Goal: Communication & Community: Ask a question

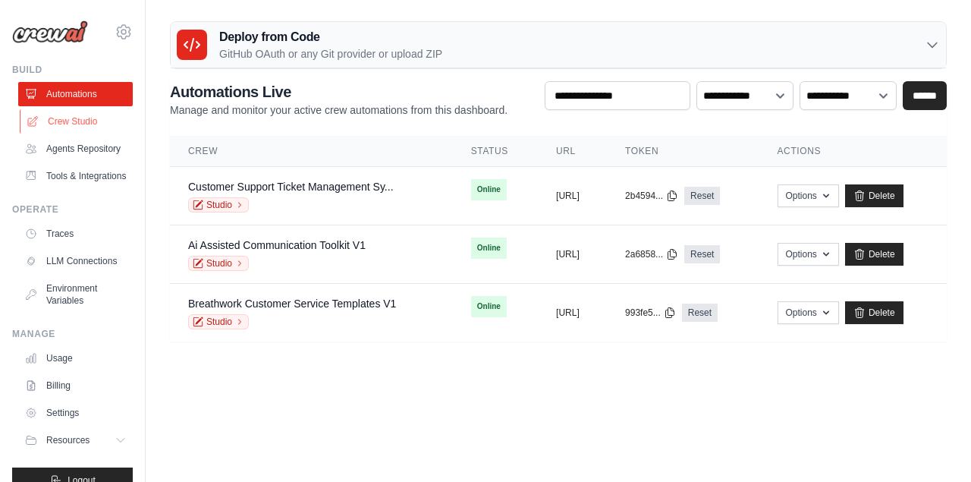
click at [81, 121] on link "Crew Studio" at bounding box center [77, 121] width 115 height 24
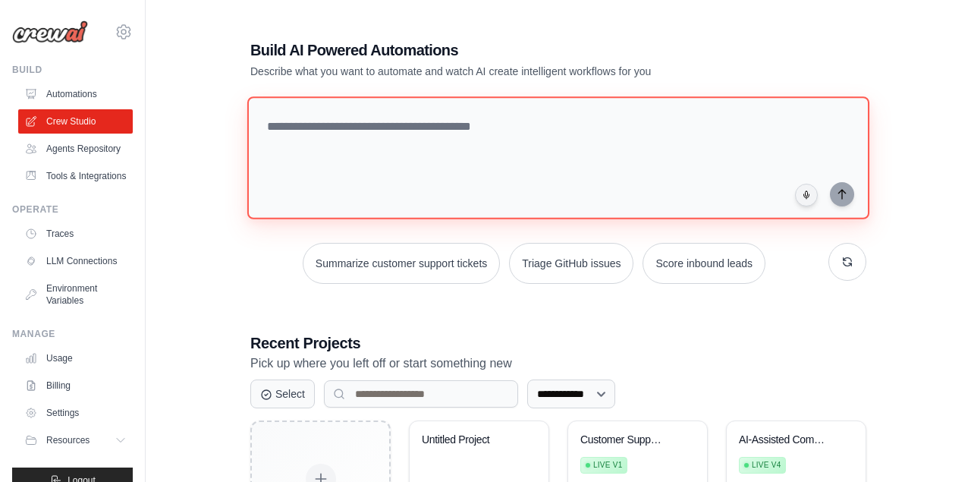
click at [367, 145] on textarea at bounding box center [558, 157] width 622 height 123
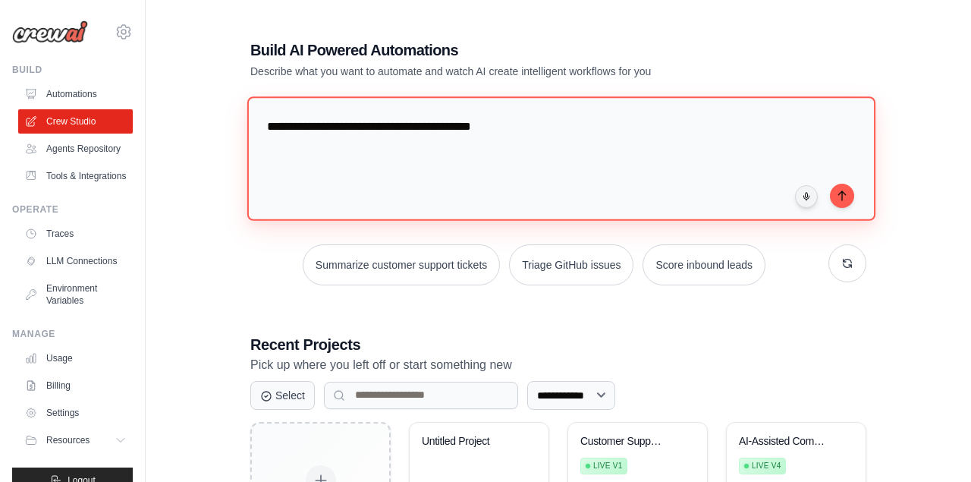
paste textarea "**********"
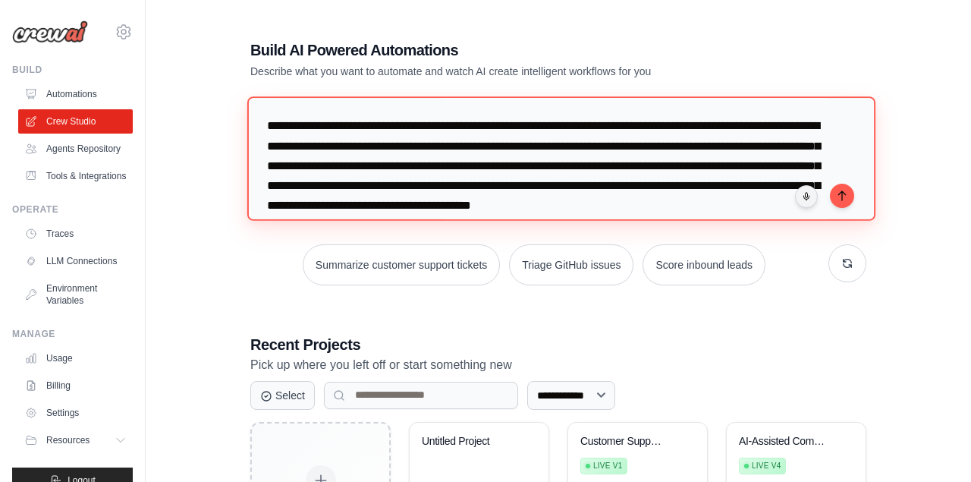
scroll to position [55, 0]
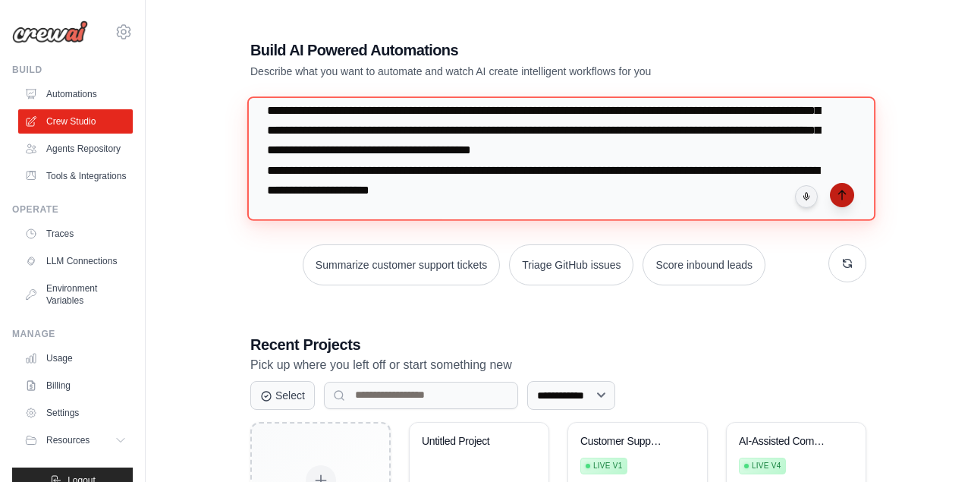
type textarea "**********"
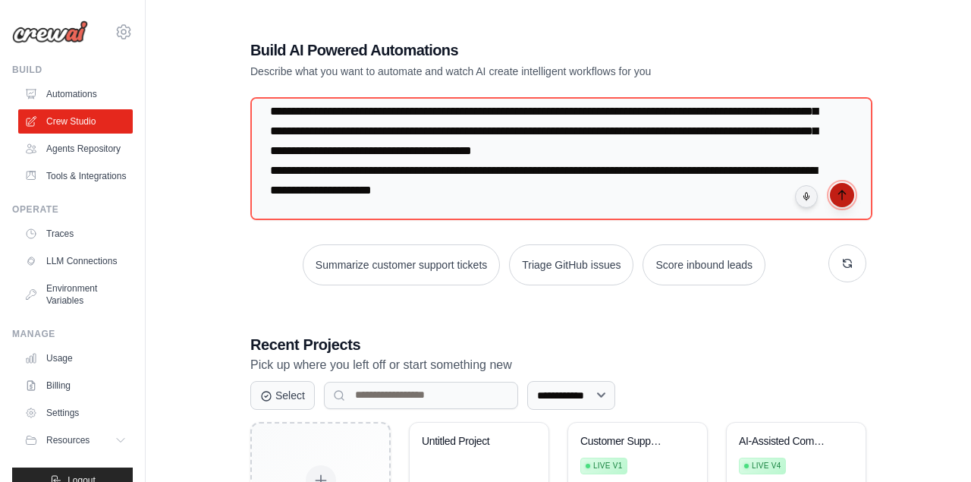
click at [839, 196] on icon "submit" at bounding box center [842, 195] width 12 height 12
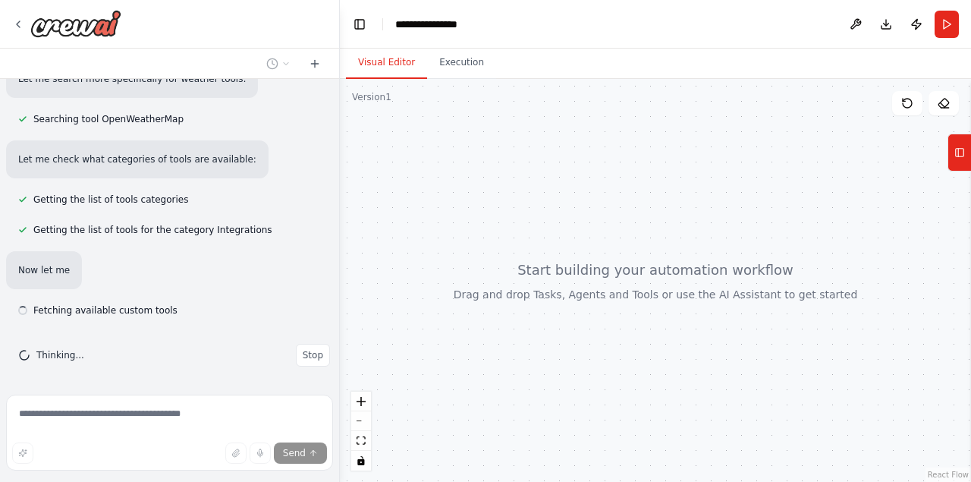
scroll to position [517, 0]
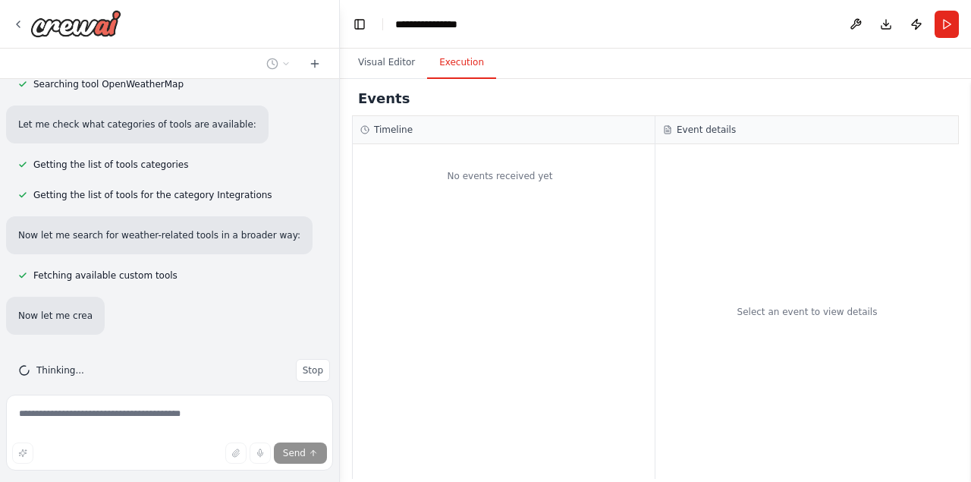
click at [455, 59] on button "Execution" at bounding box center [461, 63] width 69 height 32
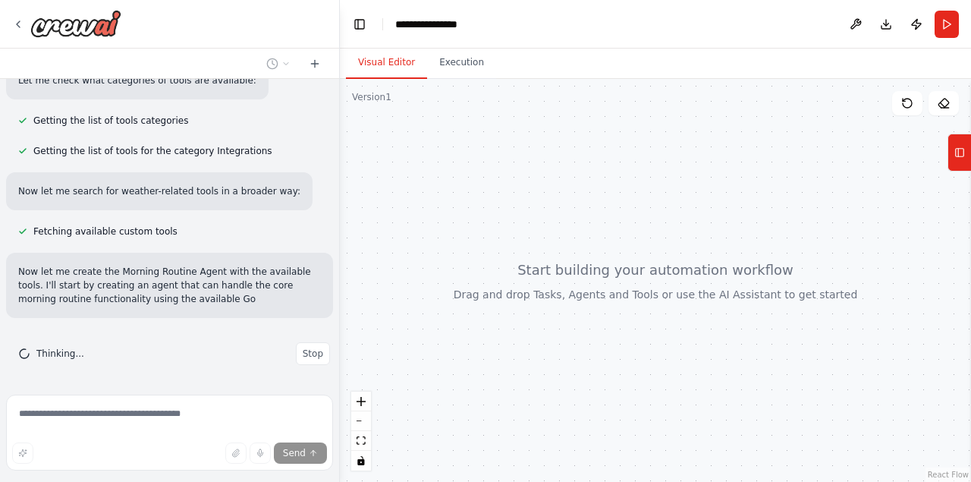
click at [377, 55] on button "Visual Editor" at bounding box center [386, 63] width 81 height 32
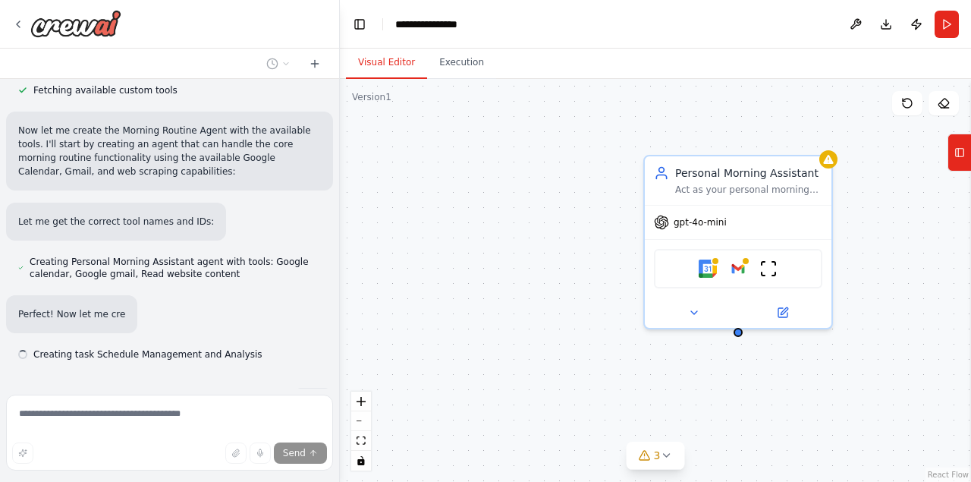
scroll to position [737, 0]
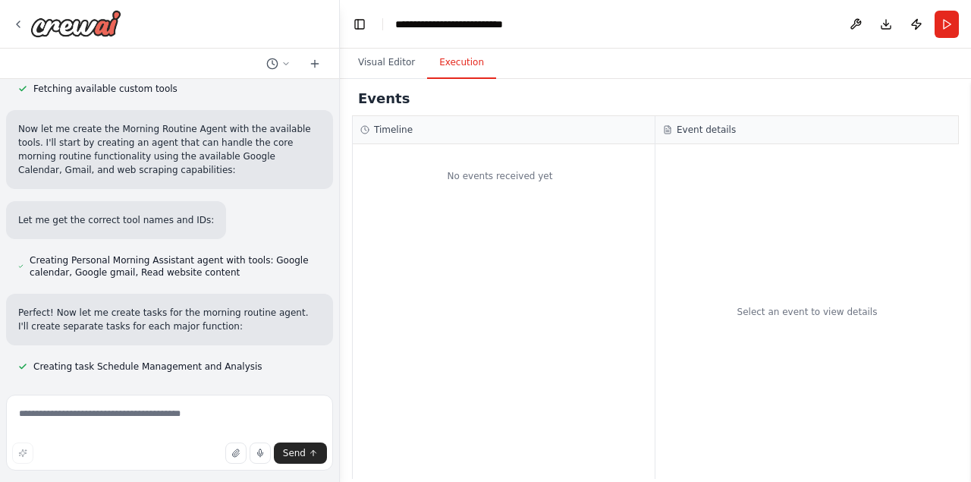
click at [477, 61] on button "Execution" at bounding box center [461, 63] width 69 height 32
click at [386, 65] on button "Visual Editor" at bounding box center [386, 63] width 81 height 32
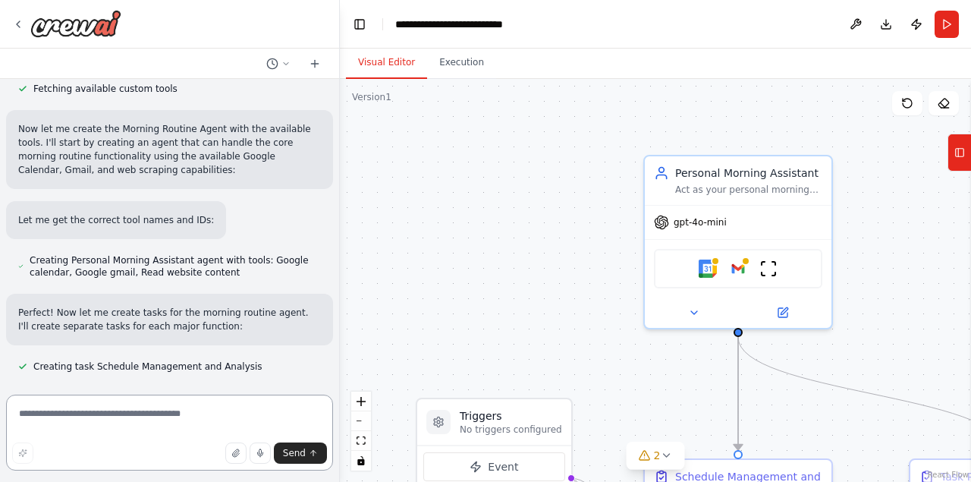
click at [153, 441] on textarea at bounding box center [169, 433] width 327 height 76
type textarea "*****"
click at [449, 58] on button "Execution" at bounding box center [461, 63] width 69 height 32
click at [390, 58] on button "Visual Editor" at bounding box center [386, 63] width 81 height 32
click at [950, 26] on button "Run" at bounding box center [947, 24] width 24 height 27
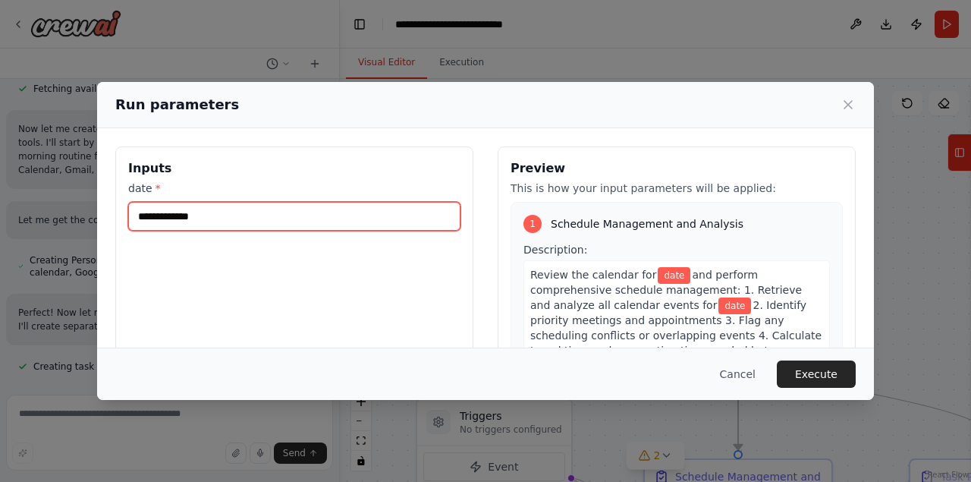
click at [367, 225] on input "date *" at bounding box center [294, 216] width 332 height 29
type input "********"
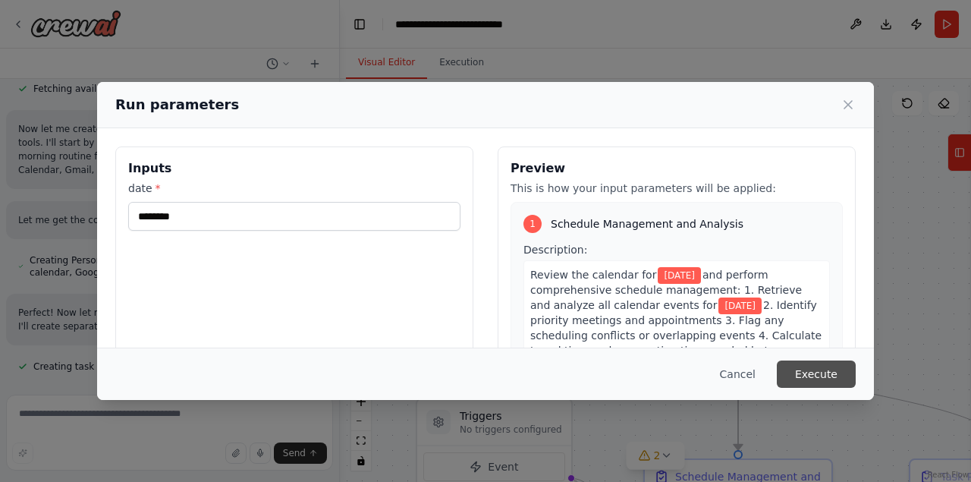
click at [805, 371] on button "Execute" at bounding box center [816, 374] width 79 height 27
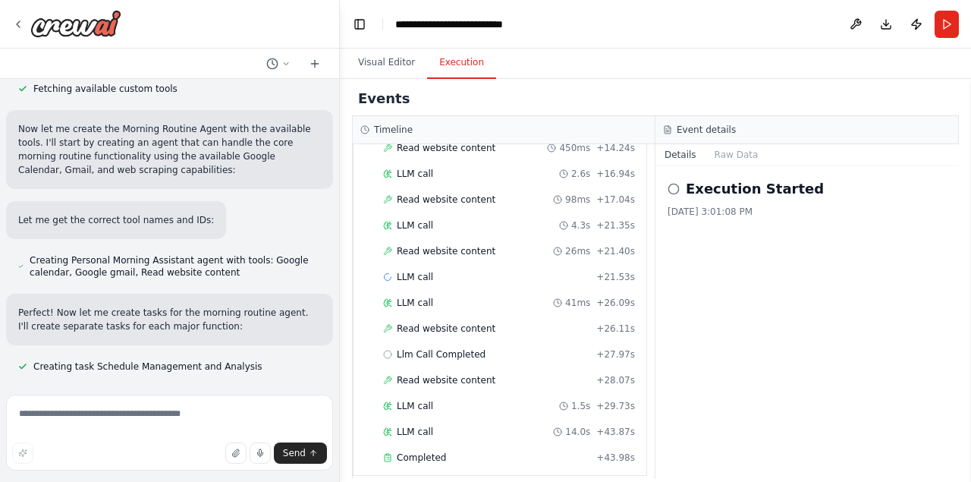
scroll to position [4593, 0]
click at [672, 188] on icon at bounding box center [674, 189] width 12 height 12
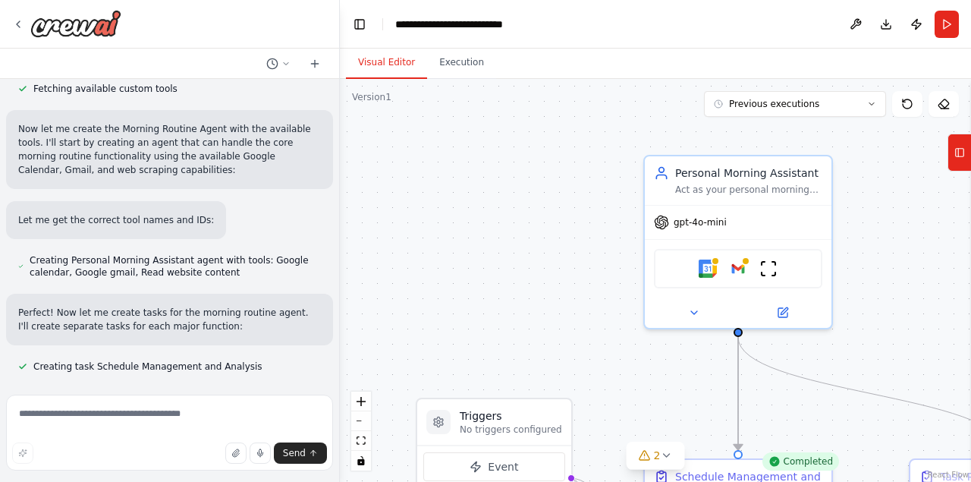
click at [395, 63] on button "Visual Editor" at bounding box center [386, 63] width 81 height 32
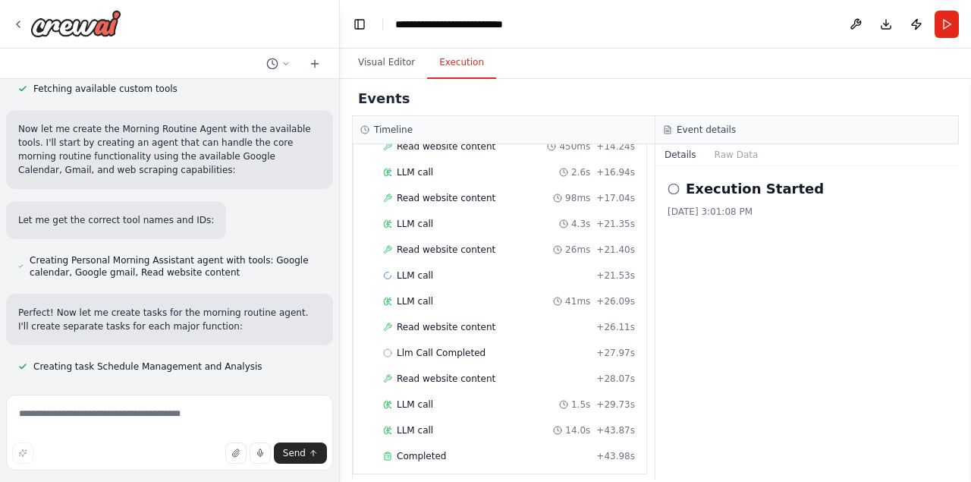
click at [454, 57] on button "Execution" at bounding box center [461, 63] width 69 height 32
click at [952, 19] on button "Run" at bounding box center [947, 24] width 24 height 27
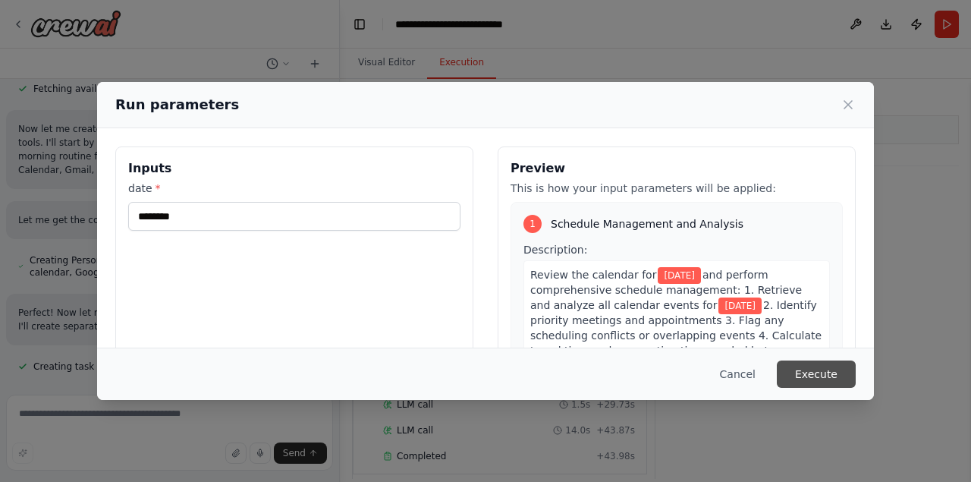
click at [812, 369] on button "Execute" at bounding box center [816, 374] width 79 height 27
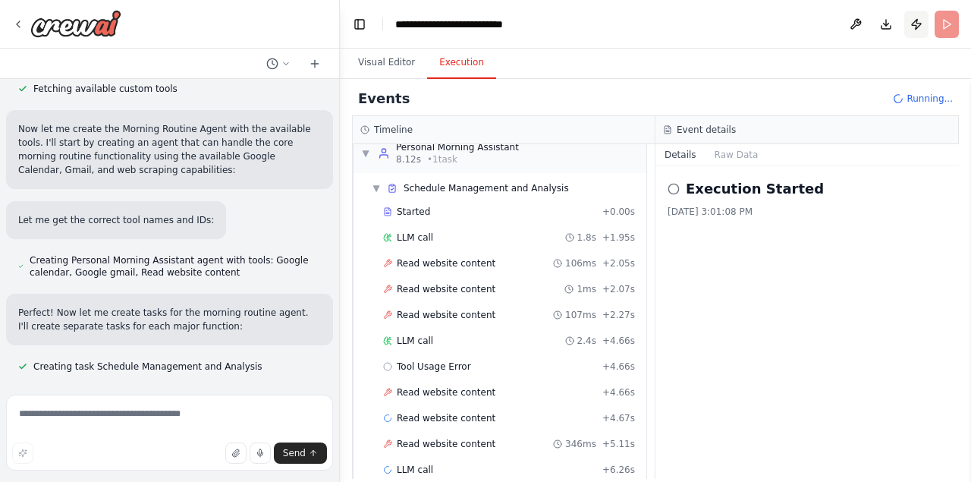
scroll to position [45, 0]
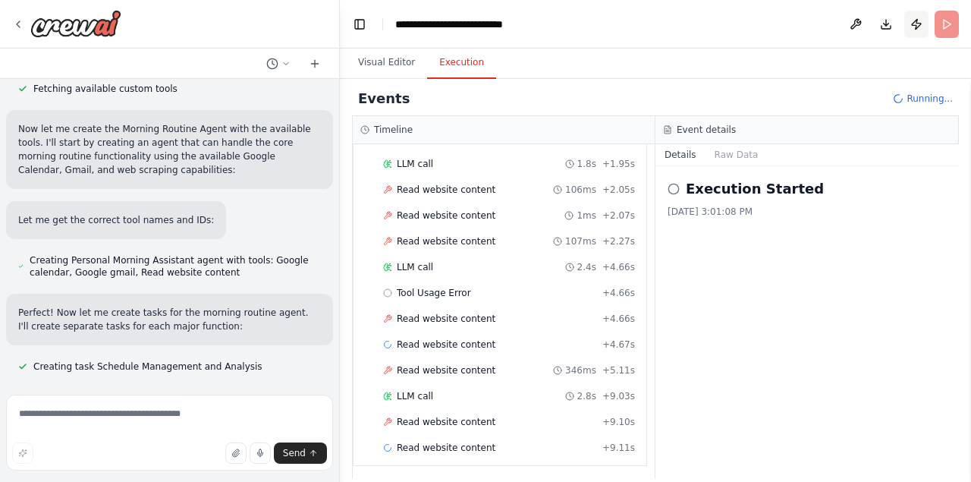
click at [918, 27] on button "Publish" at bounding box center [917, 24] width 24 height 27
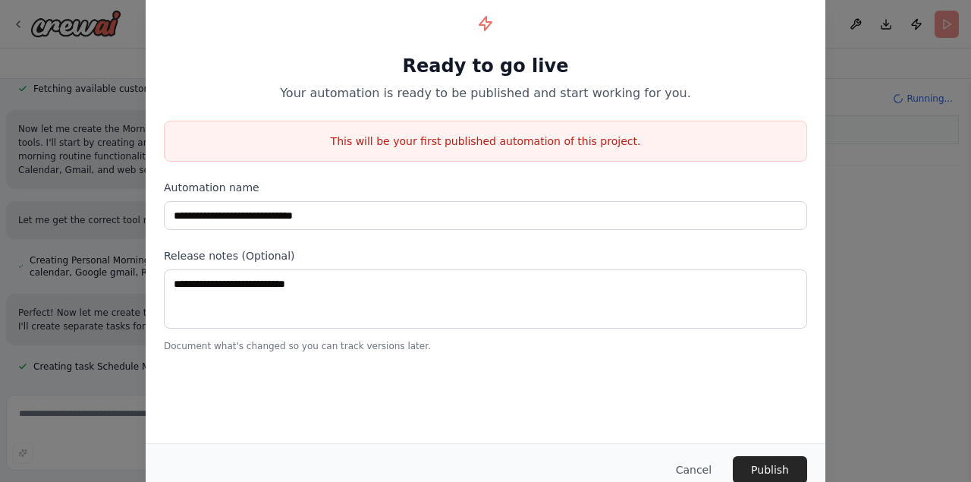
scroll to position [458, 0]
click at [776, 464] on button "Publish" at bounding box center [770, 469] width 74 height 27
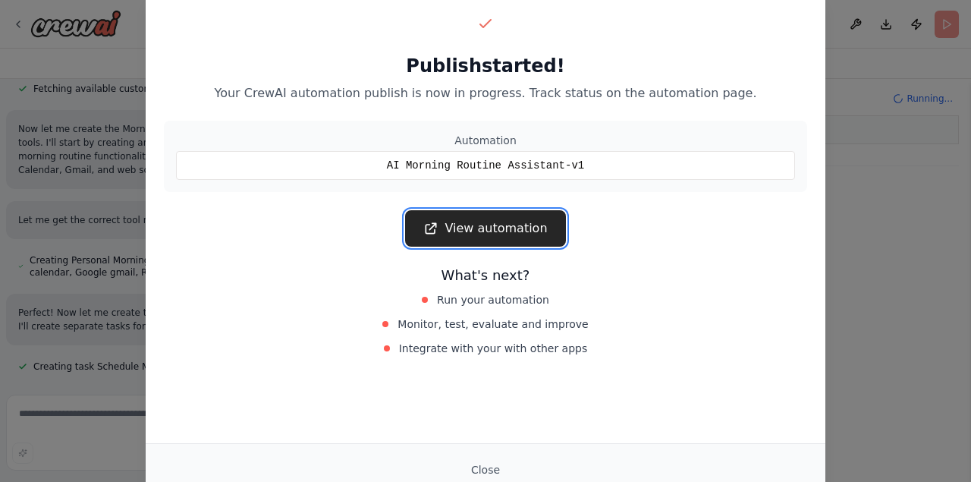
scroll to position [869, 0]
click at [500, 230] on link "View automation" at bounding box center [485, 228] width 160 height 36
click at [516, 235] on link "View automation" at bounding box center [485, 228] width 160 height 36
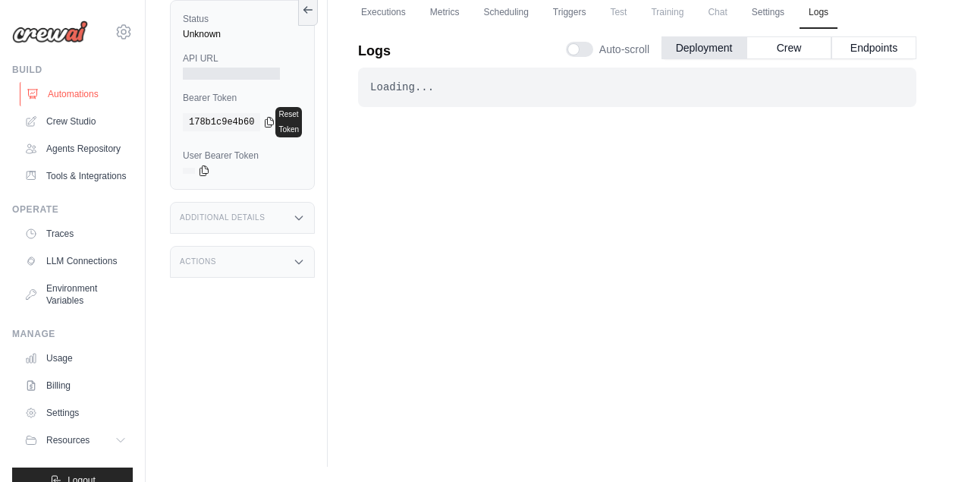
click at [73, 90] on link "Automations" at bounding box center [77, 94] width 115 height 24
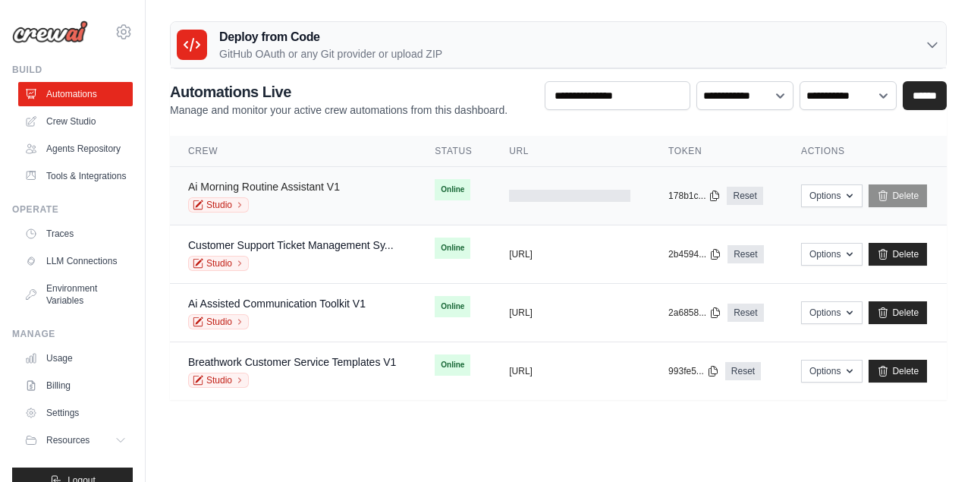
click at [284, 184] on link "Ai Morning Routine Assistant V1" at bounding box center [264, 187] width 152 height 12
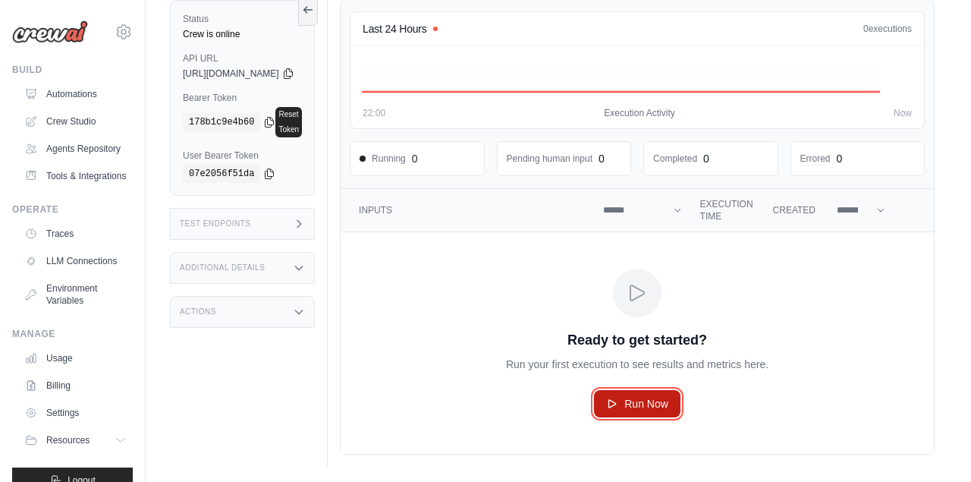
click at [669, 400] on span "Run Now" at bounding box center [647, 403] width 44 height 15
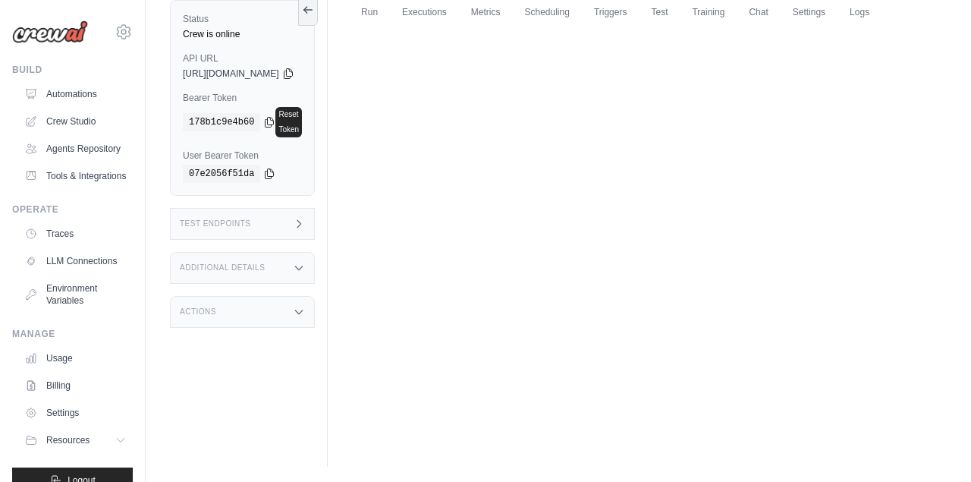
scroll to position [65, 0]
click at [61, 92] on link "Automations" at bounding box center [77, 94] width 115 height 24
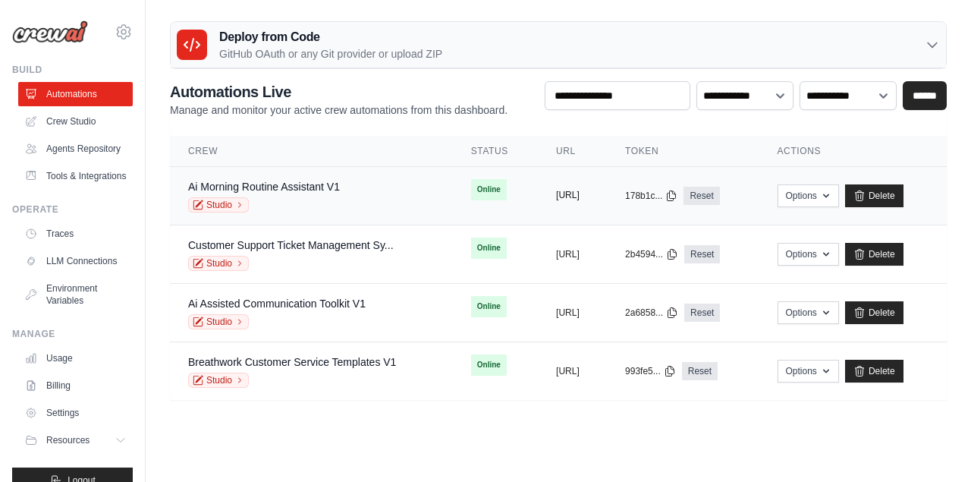
click at [580, 194] on button "https://ai-morning-routine-assistan" at bounding box center [568, 195] width 24 height 12
click at [839, 193] on button "Options" at bounding box center [808, 195] width 61 height 23
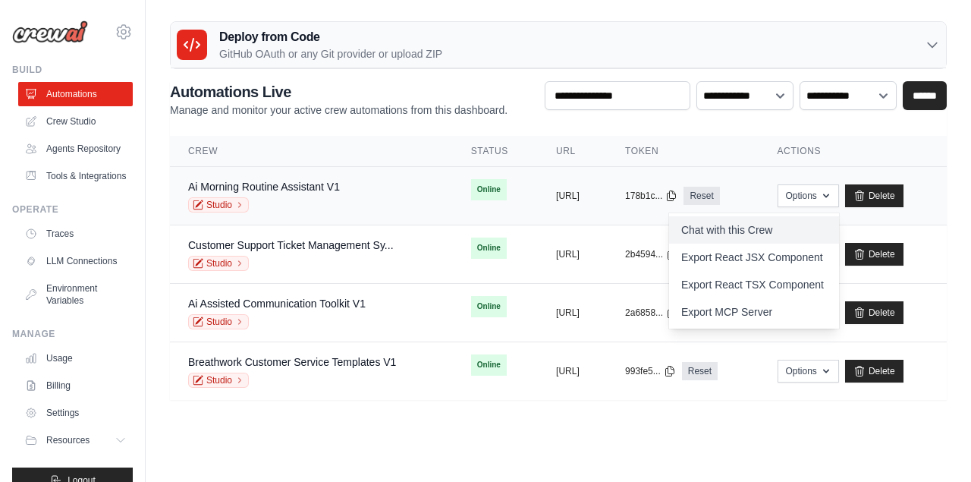
click at [825, 234] on link "Chat with this Crew" at bounding box center [754, 229] width 170 height 27
click at [310, 186] on link "Ai Morning Routine Assistant V1" at bounding box center [264, 187] width 152 height 12
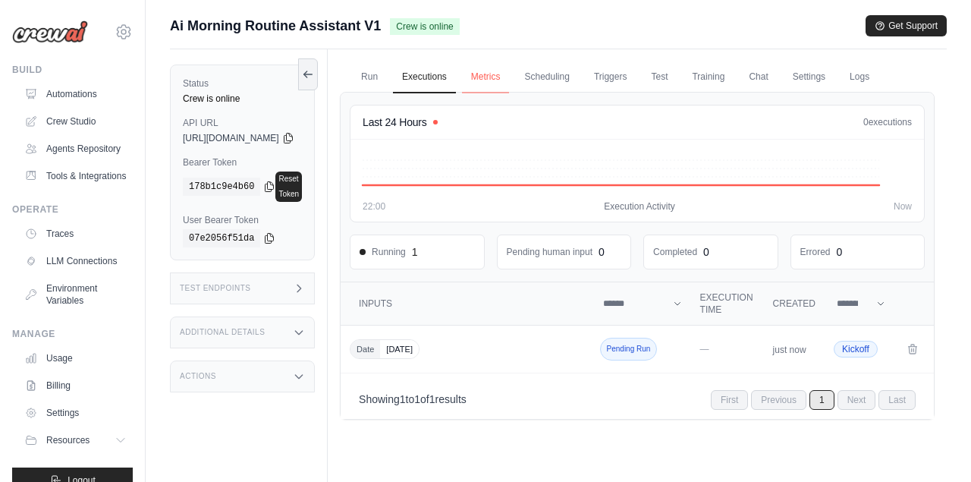
click at [510, 74] on link "Metrics" at bounding box center [486, 77] width 48 height 32
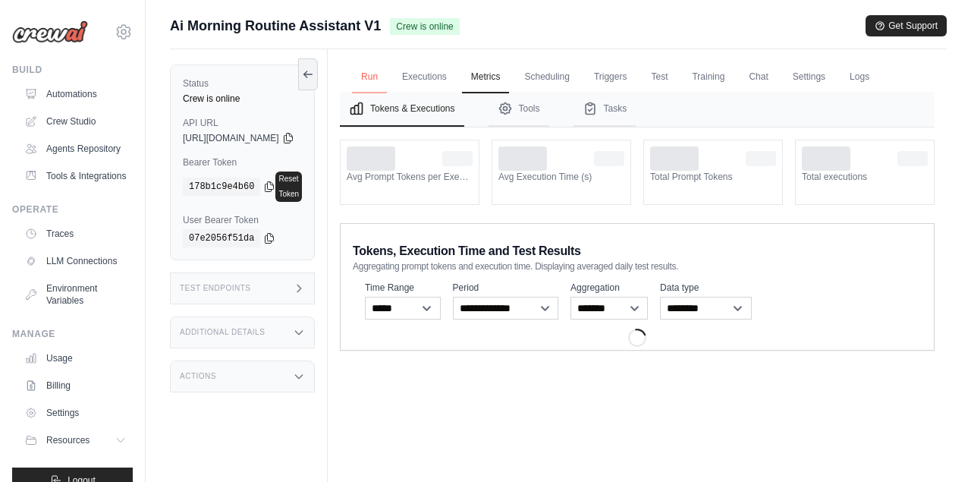
click at [387, 74] on link "Run" at bounding box center [369, 77] width 35 height 32
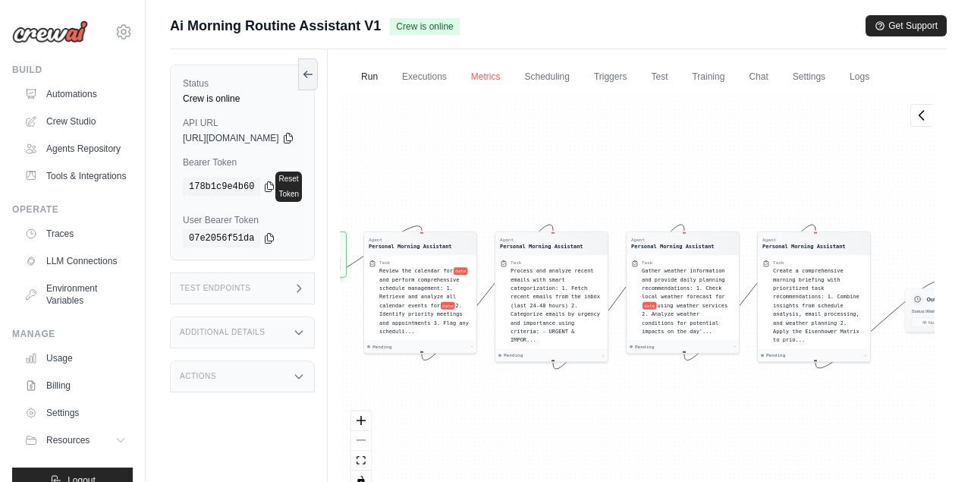
click at [510, 74] on link "Metrics" at bounding box center [486, 77] width 48 height 32
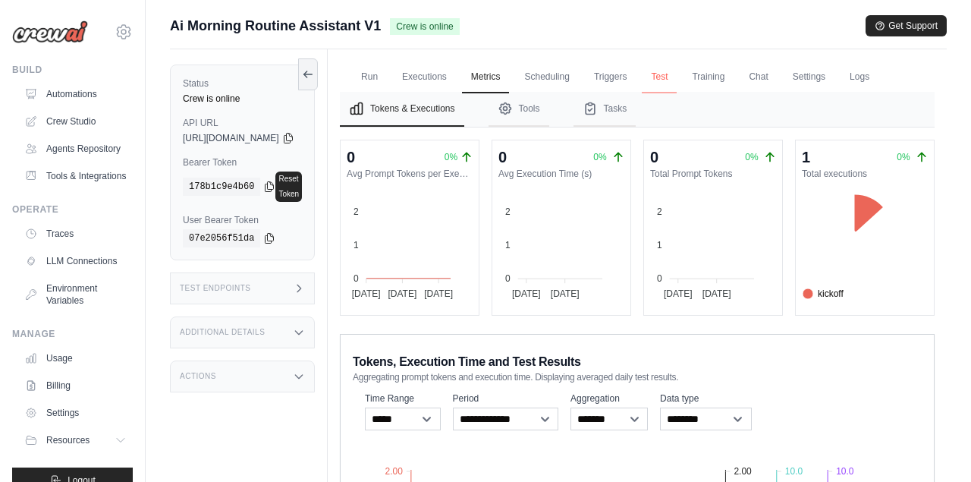
click at [677, 75] on link "Test" at bounding box center [659, 77] width 35 height 32
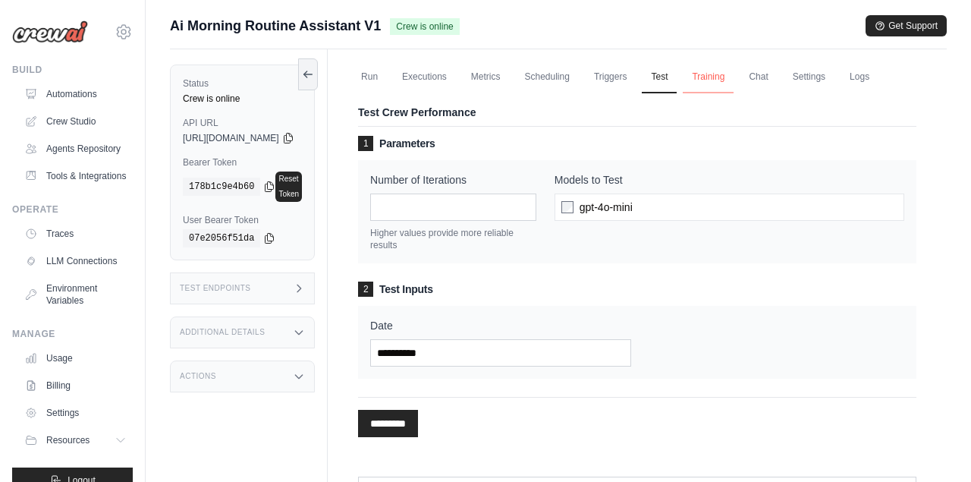
click at [734, 73] on link "Training" at bounding box center [708, 77] width 51 height 32
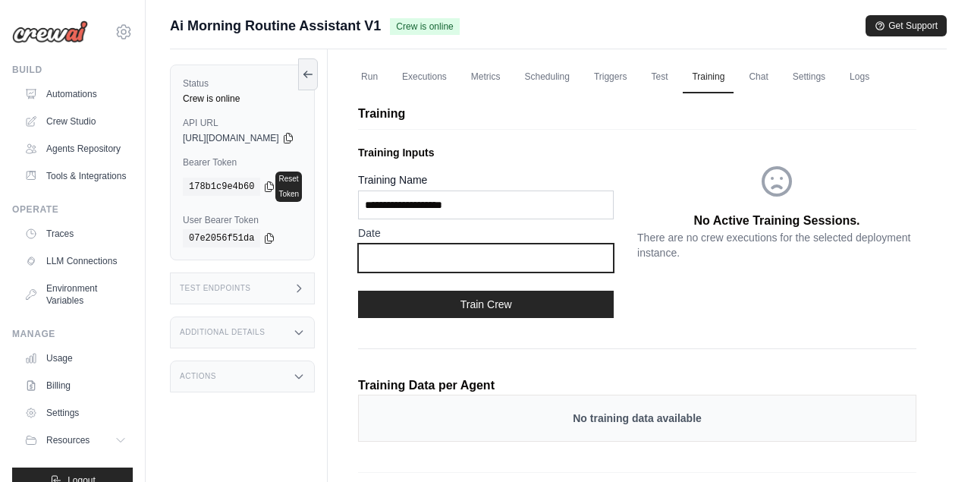
click at [467, 257] on input "text" at bounding box center [486, 258] width 256 height 29
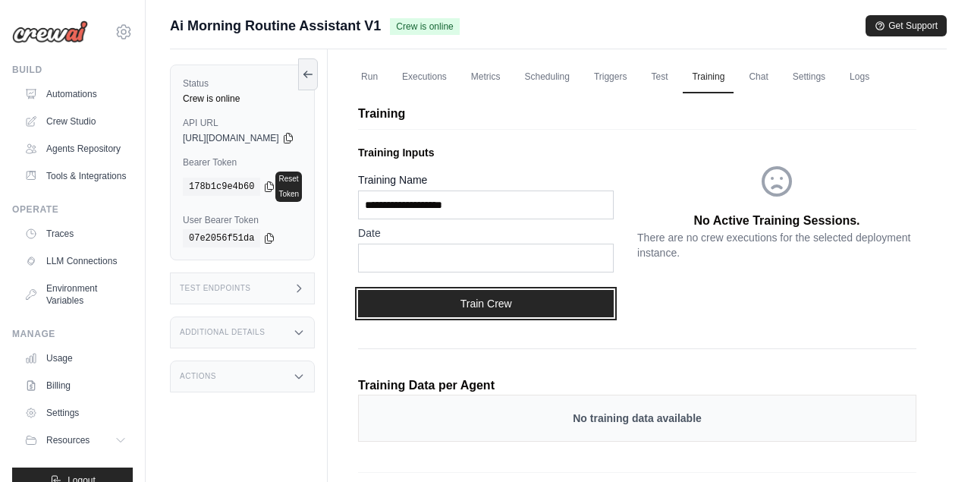
click at [475, 307] on button "Train Crew" at bounding box center [486, 303] width 256 height 27
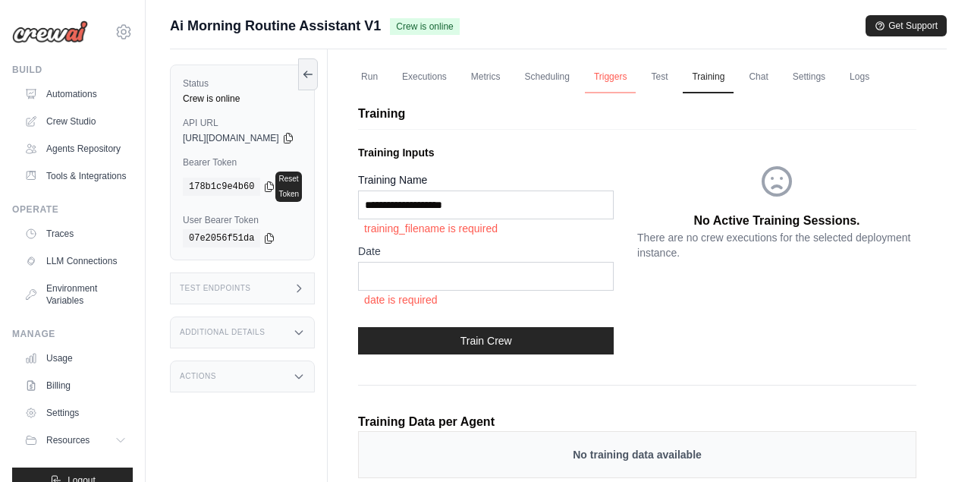
click at [637, 74] on link "Triggers" at bounding box center [611, 77] width 52 height 32
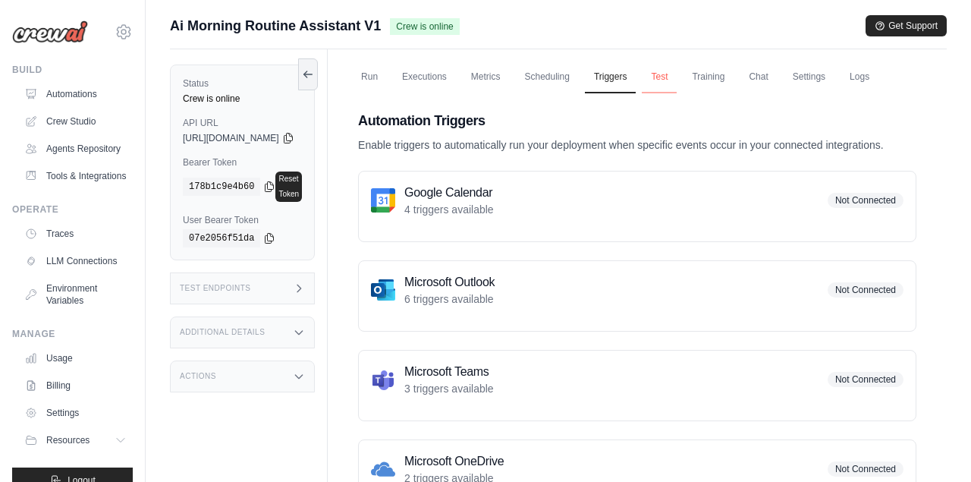
click at [677, 75] on link "Test" at bounding box center [659, 77] width 35 height 32
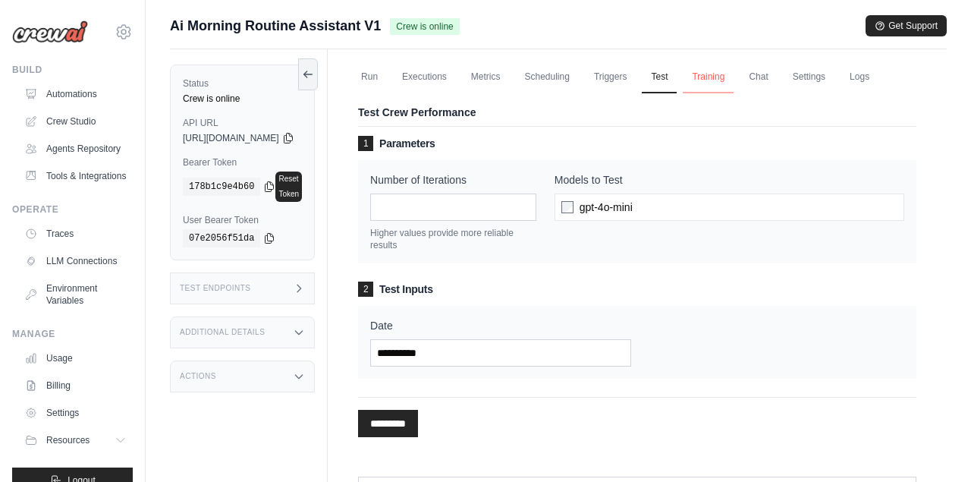
click at [734, 74] on link "Training" at bounding box center [708, 77] width 51 height 32
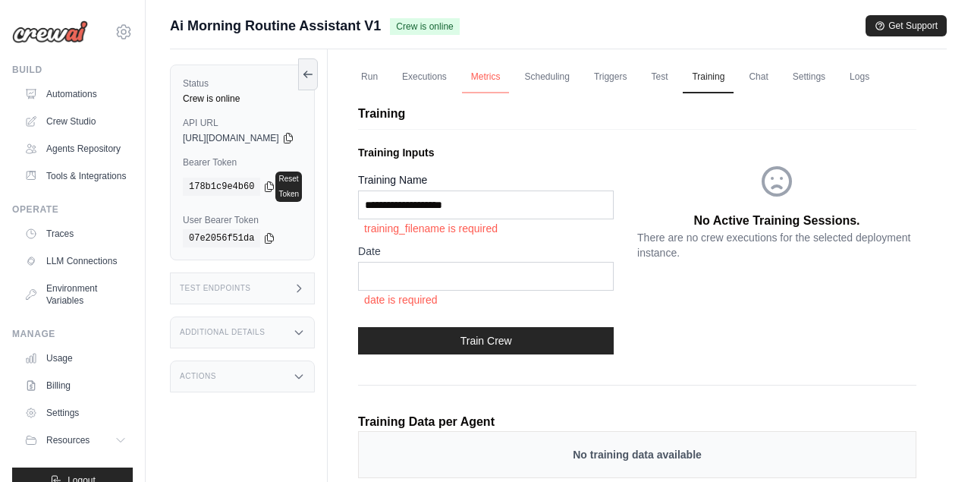
click at [510, 76] on link "Metrics" at bounding box center [486, 77] width 48 height 32
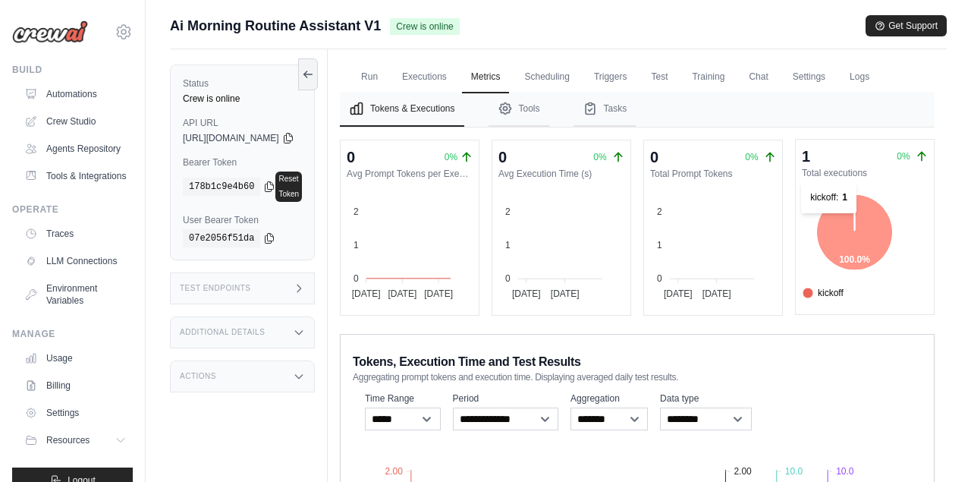
click at [845, 222] on icon at bounding box center [855, 232] width 77 height 77
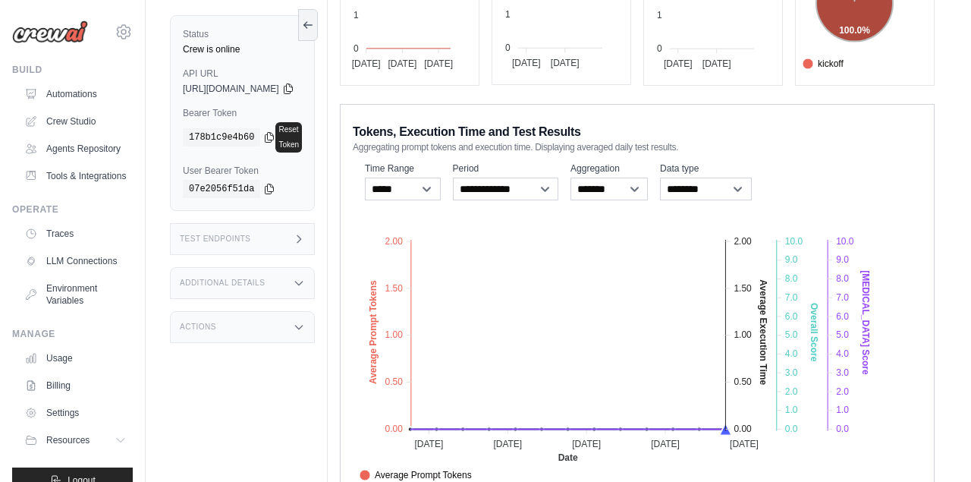
scroll to position [231, 0]
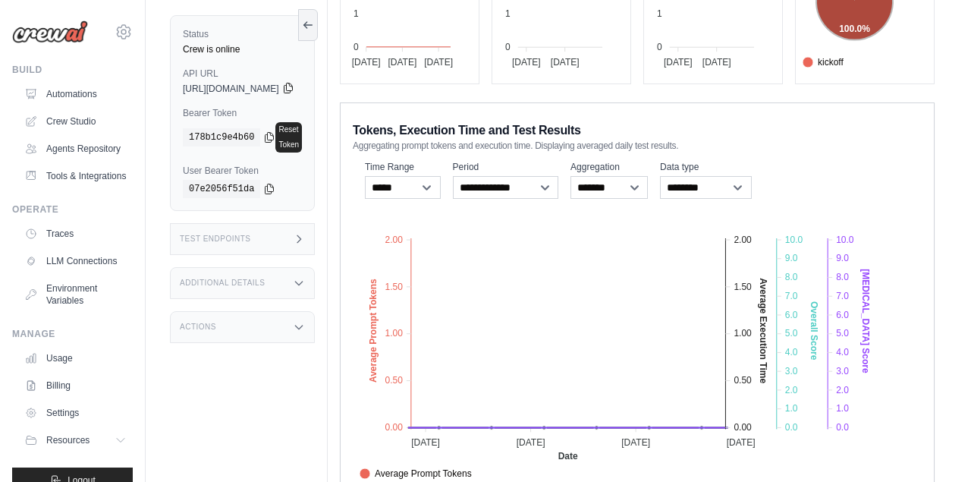
click at [294, 86] on icon at bounding box center [288, 88] width 12 height 12
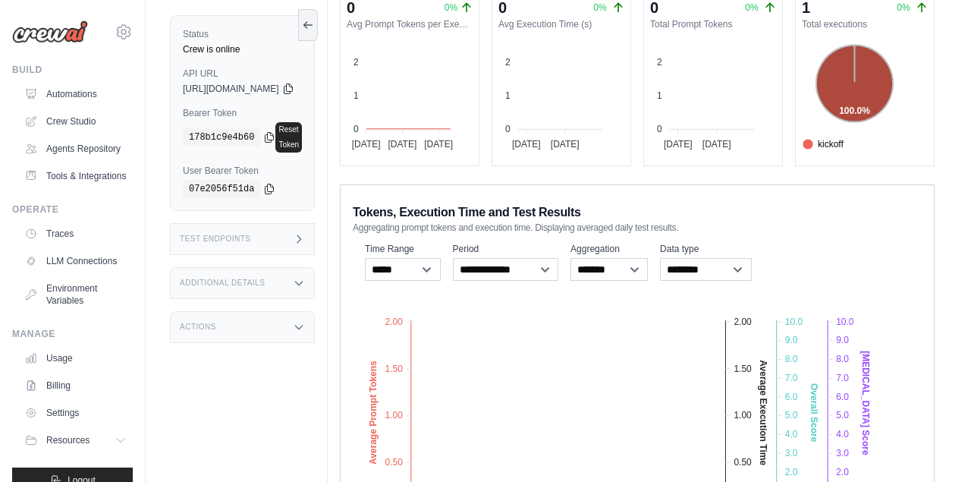
scroll to position [147, 0]
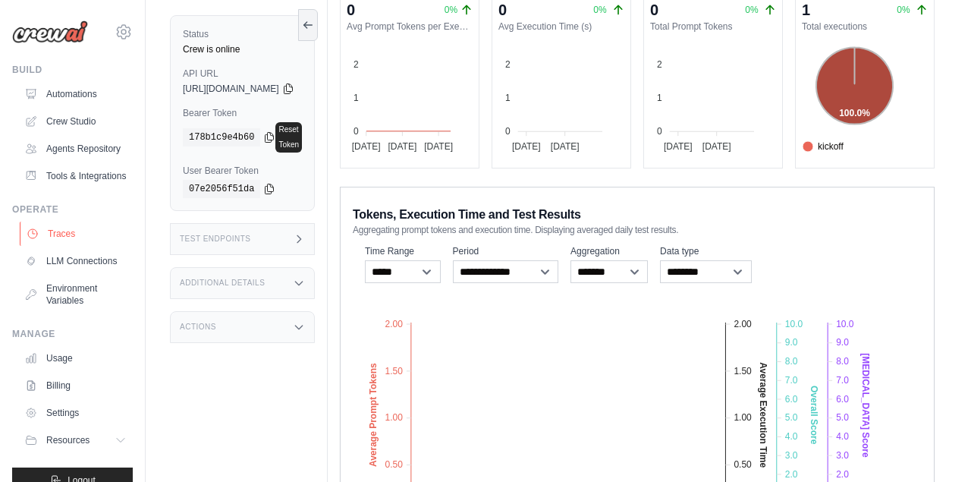
click at [55, 230] on link "Traces" at bounding box center [77, 234] width 115 height 24
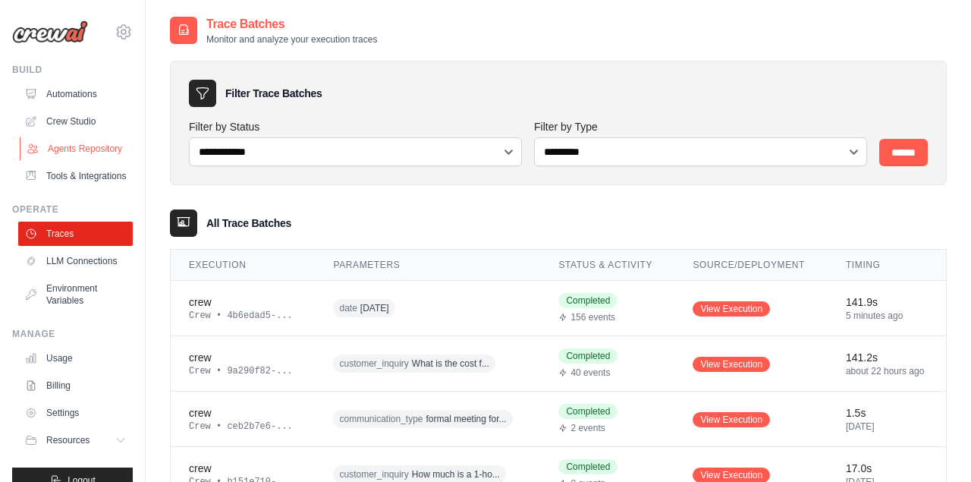
click at [67, 151] on link "Agents Repository" at bounding box center [77, 149] width 115 height 24
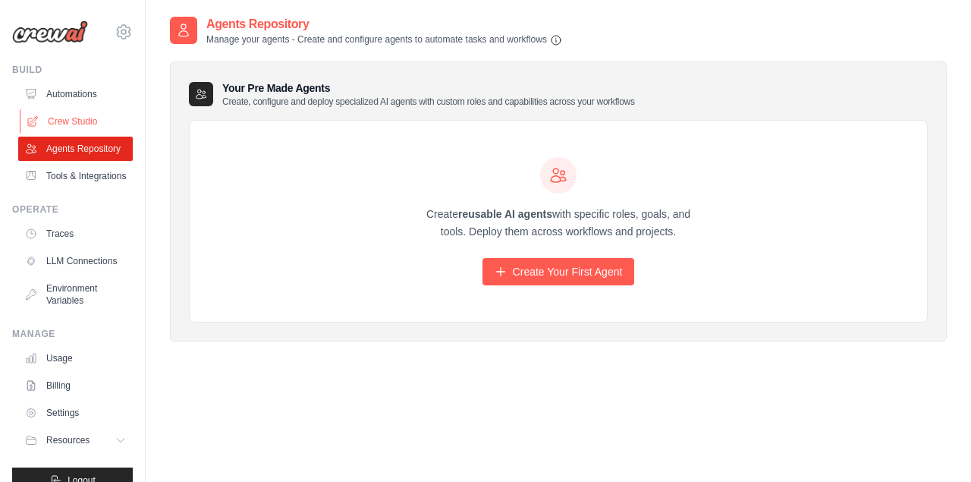
click at [57, 113] on link "Crew Studio" at bounding box center [77, 121] width 115 height 24
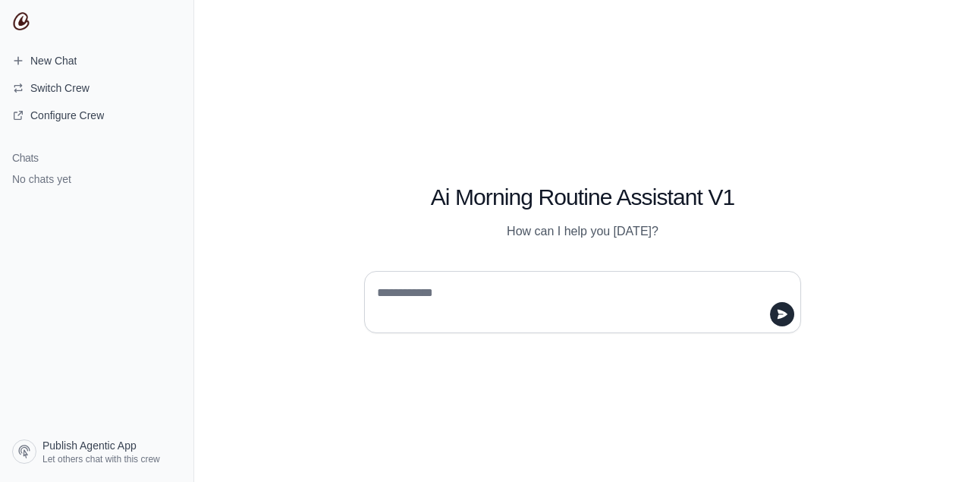
click at [660, 304] on textarea at bounding box center [578, 302] width 408 height 43
type textarea "**********"
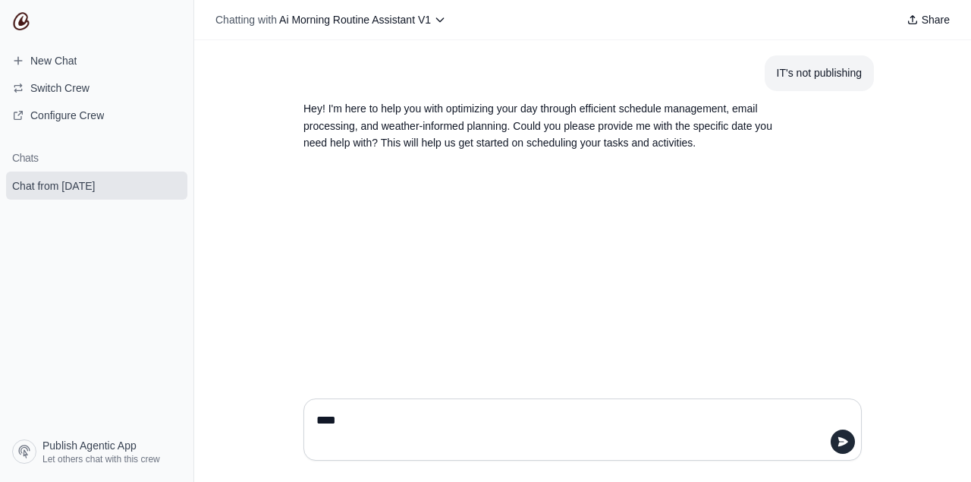
type textarea "*****"
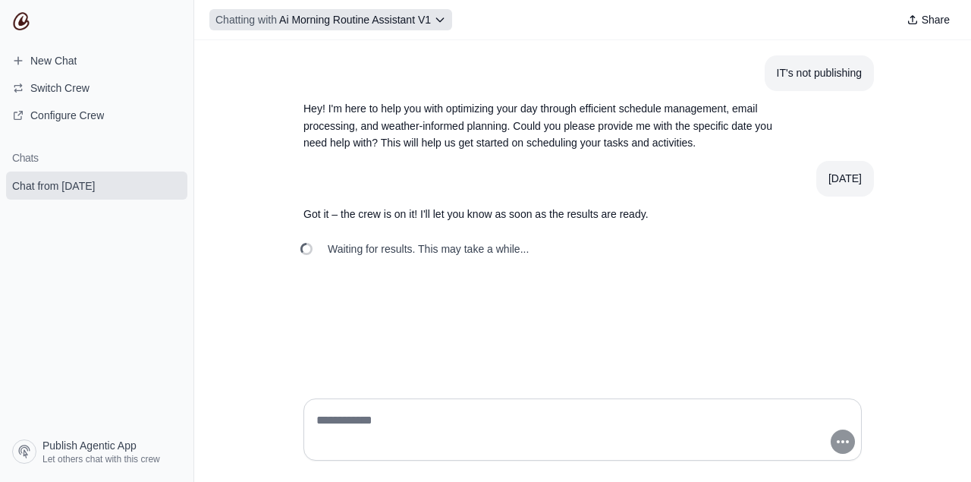
click at [439, 12] on button "Chatting with Ai Morning Routine Assistant V1" at bounding box center [330, 19] width 243 height 21
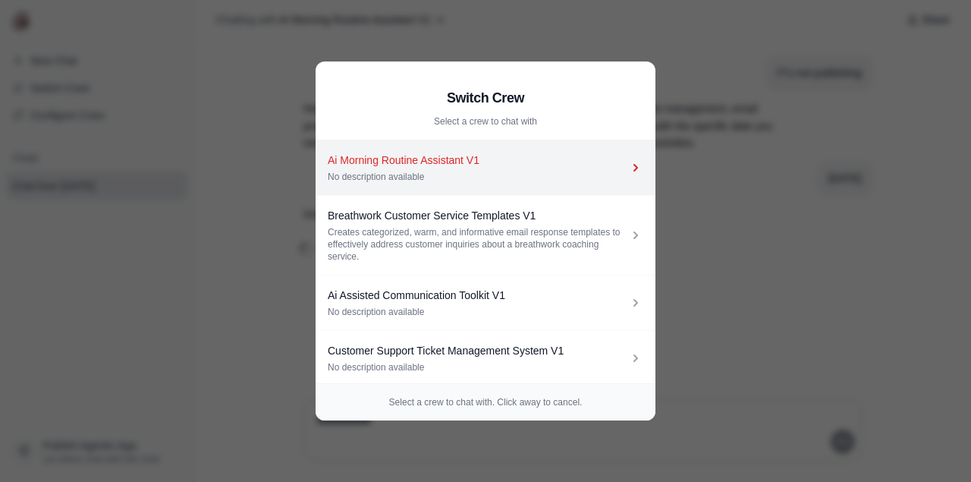
click at [436, 165] on div "Ai Morning Routine Assistant V1" at bounding box center [478, 160] width 301 height 15
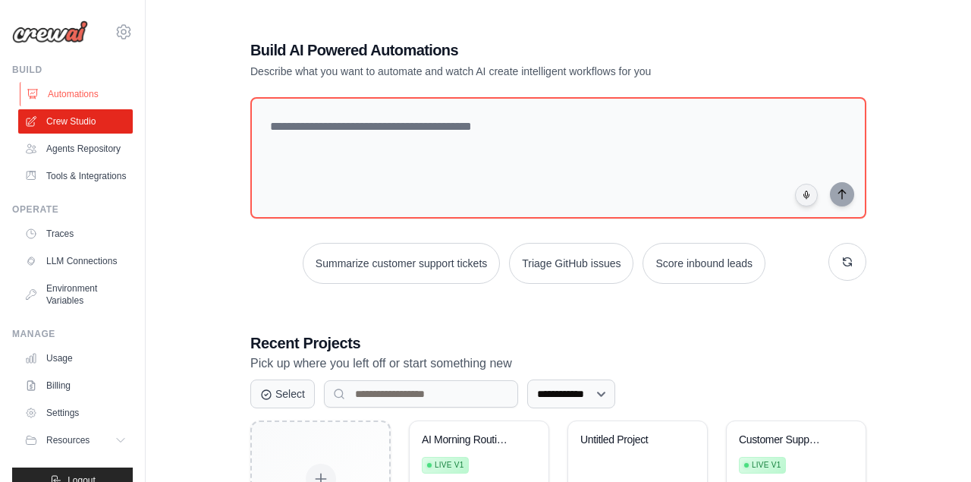
click at [79, 89] on link "Automations" at bounding box center [77, 94] width 115 height 24
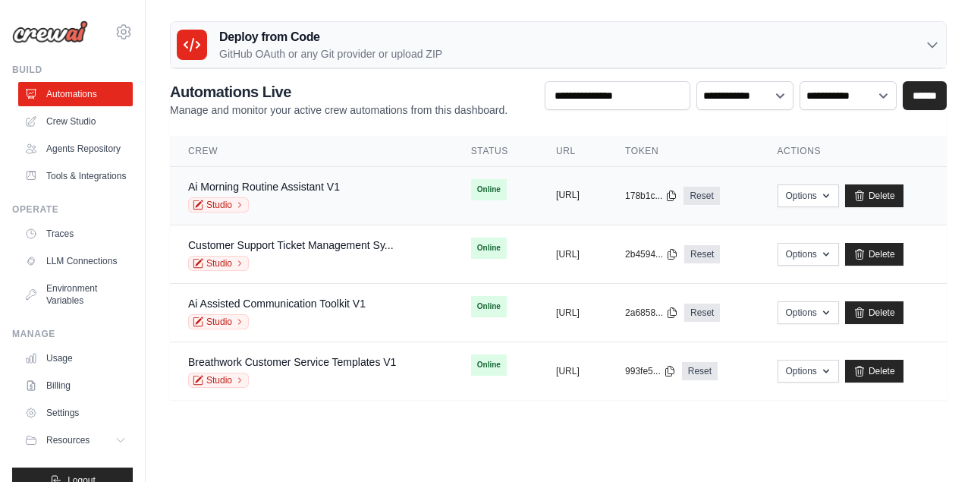
click at [580, 192] on button "https://ai-morning-routine-assistan" at bounding box center [568, 195] width 24 height 12
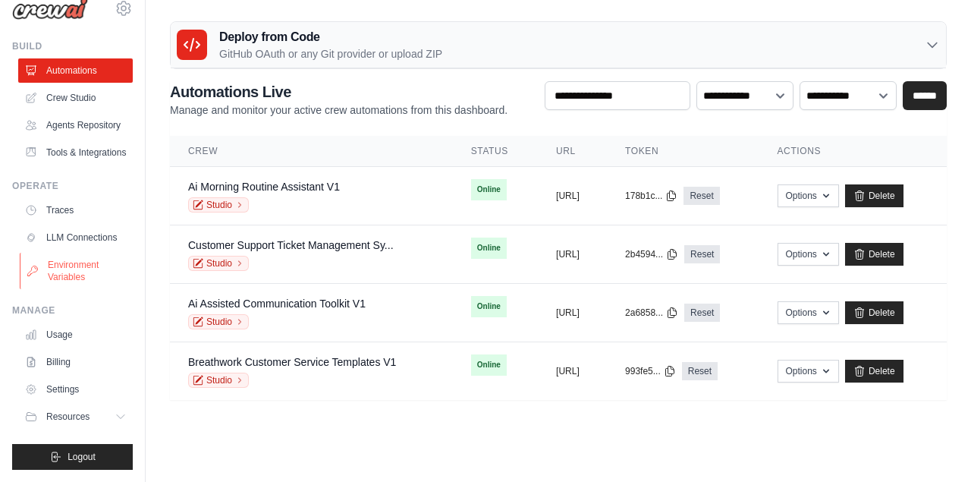
scroll to position [23, 0]
click at [50, 360] on link "Billing" at bounding box center [77, 363] width 115 height 24
